Goal: Use online tool/utility

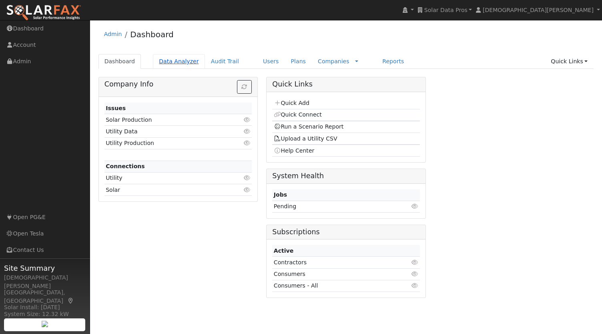
click at [179, 61] on link "Data Analyzer" at bounding box center [179, 61] width 52 height 15
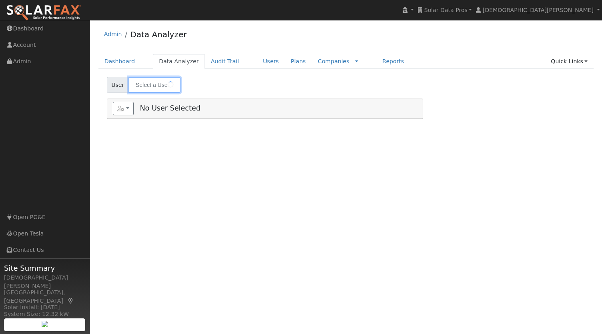
type input "[PERSON_NAME]"
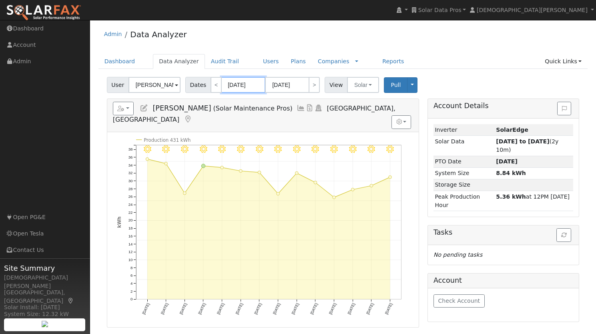
click at [238, 86] on input "[DATE]" at bounding box center [243, 85] width 44 height 16
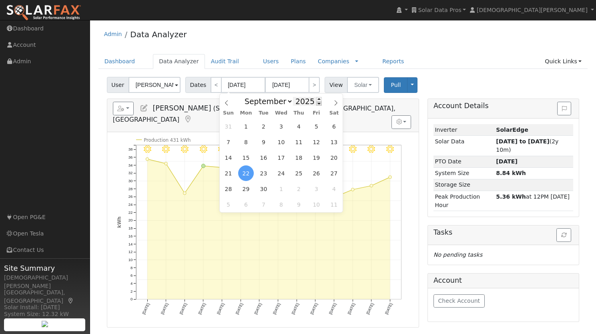
click at [316, 104] on span at bounding box center [319, 103] width 6 height 4
type input "2023"
click at [314, 126] on span "1" at bounding box center [316, 126] width 16 height 16
type input "[DATE]"
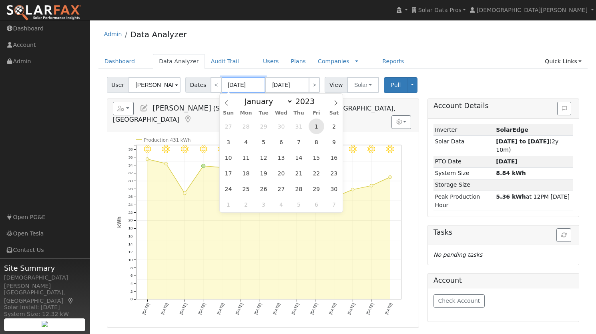
type input "[DATE]"
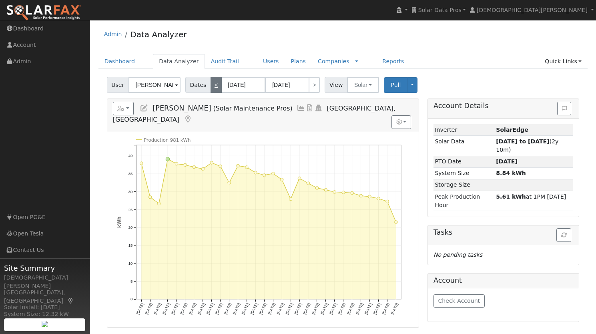
click at [212, 84] on link "<" at bounding box center [215, 85] width 11 height 16
type input "[DATE]"
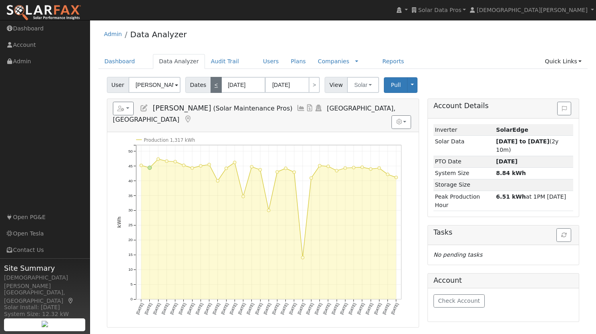
click at [212, 84] on link "<" at bounding box center [215, 85] width 11 height 16
type input "[DATE]"
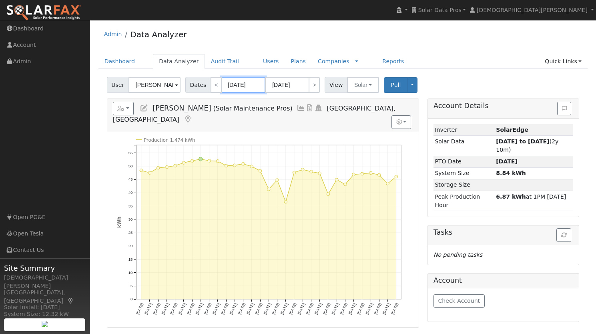
click at [246, 89] on input "[DATE]" at bounding box center [243, 85] width 44 height 16
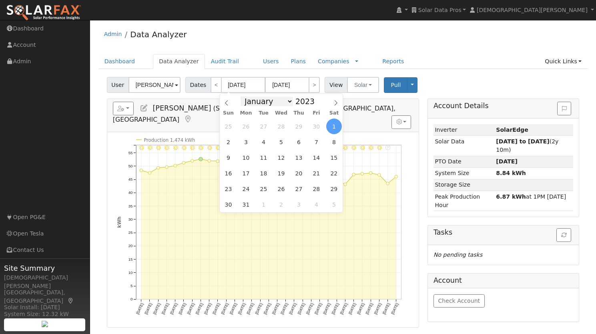
drag, startPoint x: 269, startPoint y: 107, endPoint x: 270, endPoint y: 103, distance: 4.0
click at [269, 106] on div "January February March April May June July August September October November [D…" at bounding box center [281, 101] width 92 height 14
click at [268, 102] on select "January February March April May June July August September October November De…" at bounding box center [266, 101] width 52 height 10
click at [243, 96] on select "January February March April May June July August September October November De…" at bounding box center [266, 101] width 52 height 10
click at [332, 127] on span "1" at bounding box center [334, 126] width 16 height 16
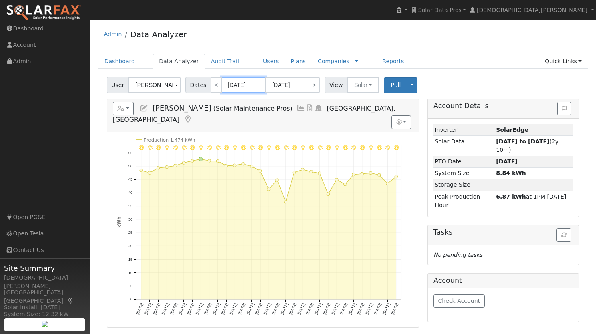
click at [243, 89] on input "[DATE]" at bounding box center [243, 85] width 44 height 16
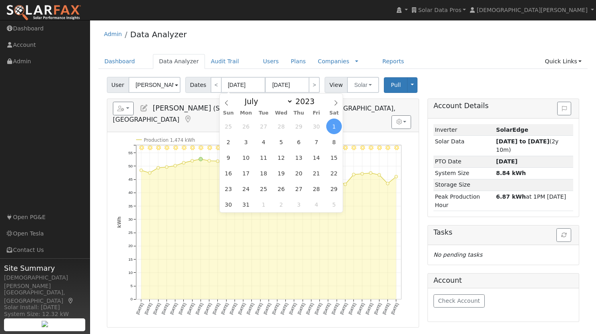
click at [287, 146] on div "25 26 27 28 29 30 1 2 3 4 5 6 7 8 9 10 11 12 13 14 15 16 17 18 19 20 21 22 23 2…" at bounding box center [281, 165] width 123 height 94
click at [259, 105] on select "January February March April May June July August September October November De…" at bounding box center [266, 101] width 52 height 10
select select "0"
click at [243, 96] on select "January February March April May June July August September October November De…" at bounding box center [266, 101] width 52 height 10
click at [228, 126] on span "1" at bounding box center [228, 126] width 16 height 16
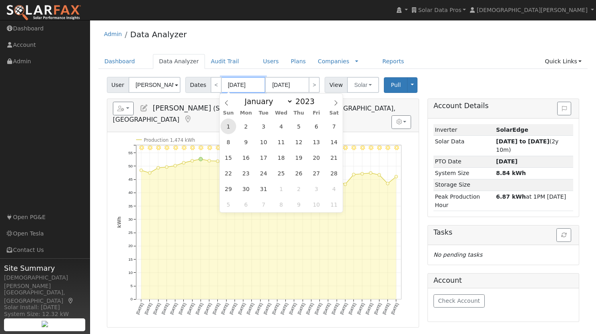
type input "[DATE]"
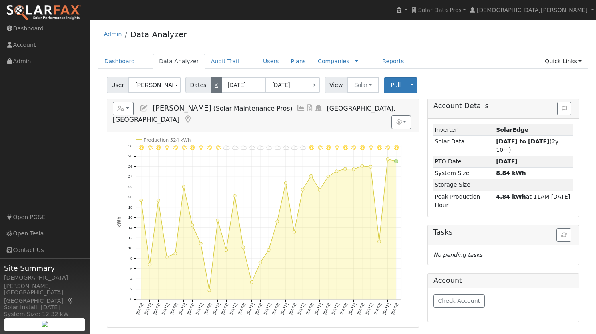
click at [213, 88] on link "<" at bounding box center [215, 85] width 11 height 16
type input "[DATE]"
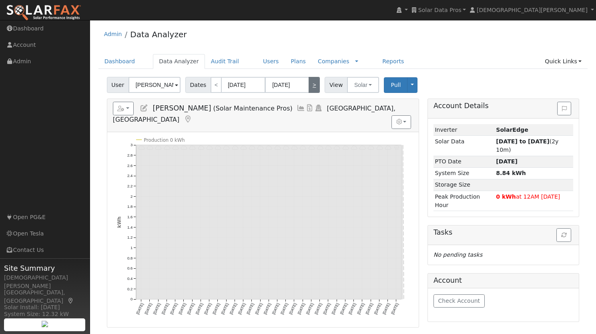
click at [310, 88] on link ">" at bounding box center [313, 85] width 11 height 16
type input "[DATE]"
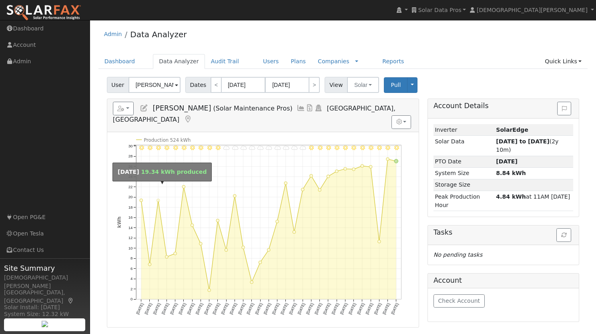
click at [159, 199] on circle "onclick=""" at bounding box center [157, 200] width 3 height 3
type input "[DATE]"
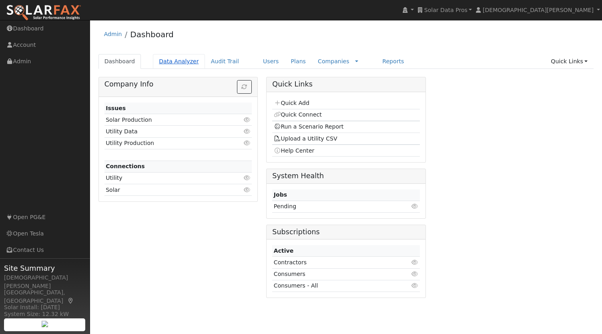
click at [176, 61] on link "Data Analyzer" at bounding box center [179, 61] width 52 height 15
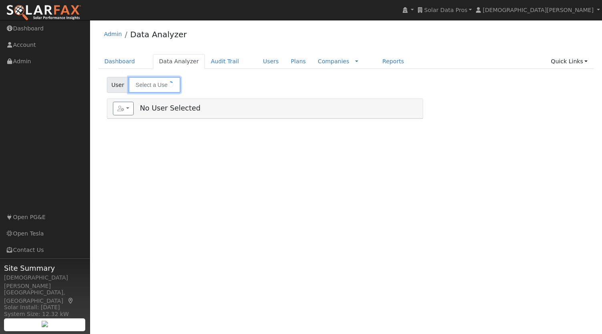
type input "[PERSON_NAME]"
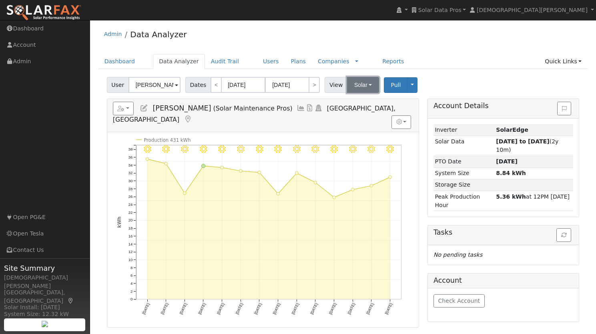
click at [360, 83] on button "Solar" at bounding box center [363, 85] width 32 height 16
click at [364, 102] on link "Utility" at bounding box center [374, 102] width 56 height 11
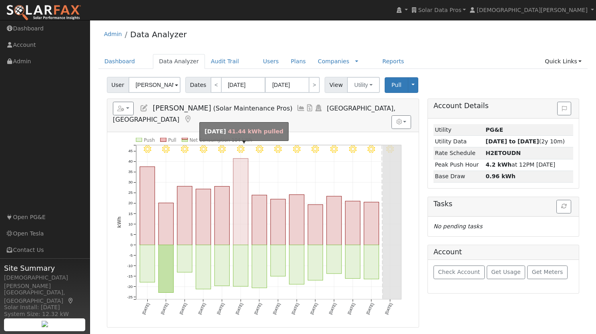
click at [239, 166] on rect "onclick=""" at bounding box center [240, 201] width 15 height 86
type input "09/27/2025"
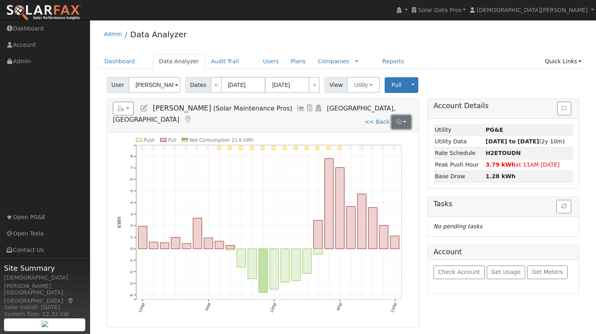
click at [401, 115] on button "button" at bounding box center [401, 122] width 20 height 14
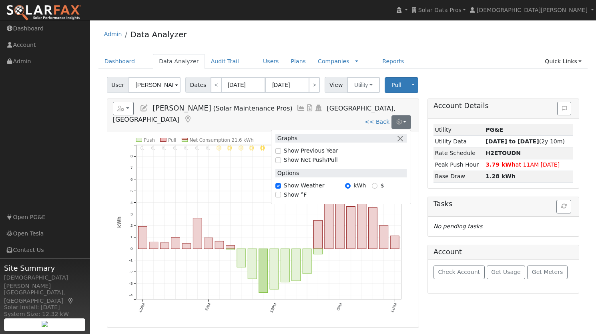
click at [305, 156] on label "Show Net Push/Pull" at bounding box center [311, 160] width 54 height 8
click at [281, 157] on input "Show Net Push/Pull" at bounding box center [278, 160] width 6 height 6
click at [315, 156] on label "Show Net Push/Pull" at bounding box center [311, 160] width 54 height 8
click at [281, 157] on input "Show Net Push/Pull" at bounding box center [278, 160] width 6 height 6
checkbox input "false"
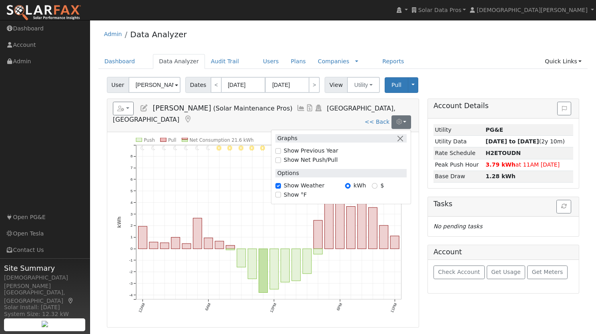
click at [351, 114] on h5 "Reports Scenario Health Check Energy Audit Account Timeline User Audit Trail In…" at bounding box center [263, 113] width 300 height 22
